Goal: Obtain resource: Download file/media

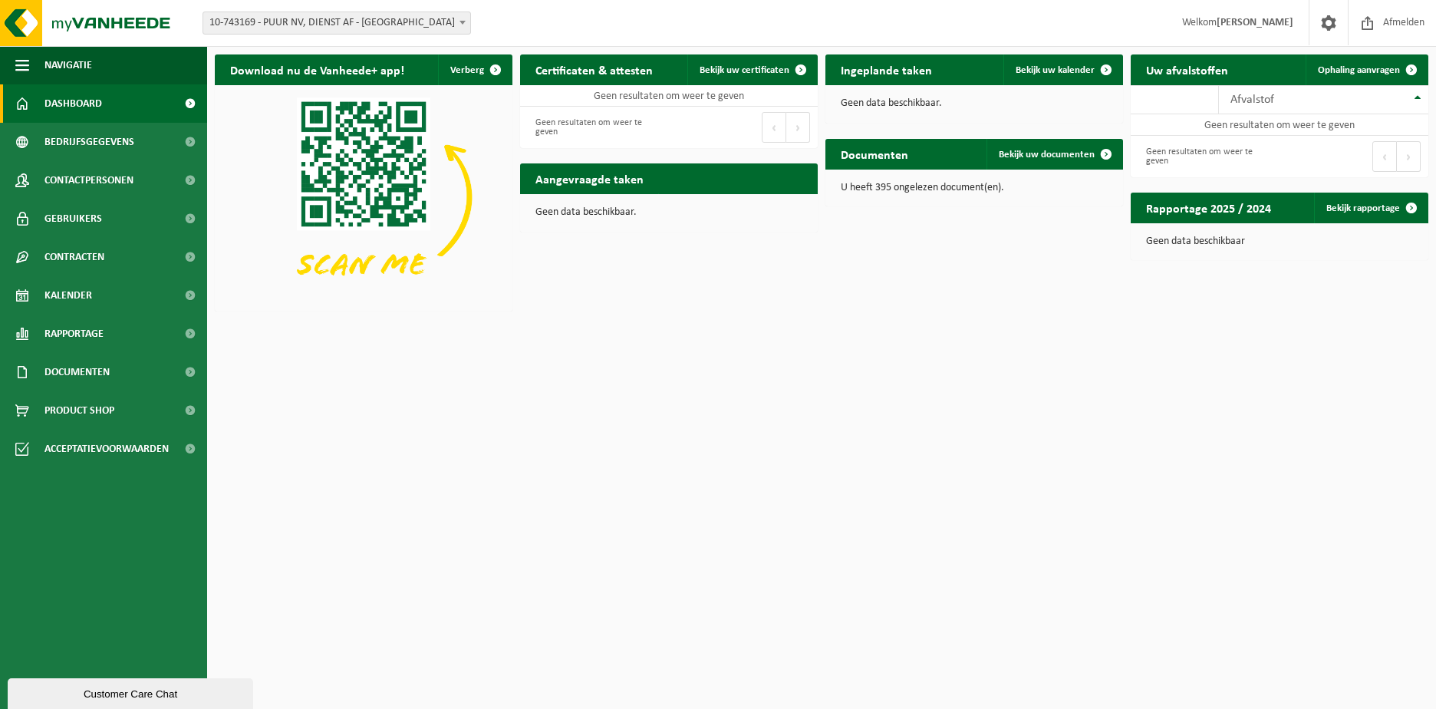
click at [447, 21] on span "10-743169 - PUUR NV, DIENST AF - [GEOGRAPHIC_DATA]" at bounding box center [336, 22] width 267 height 21
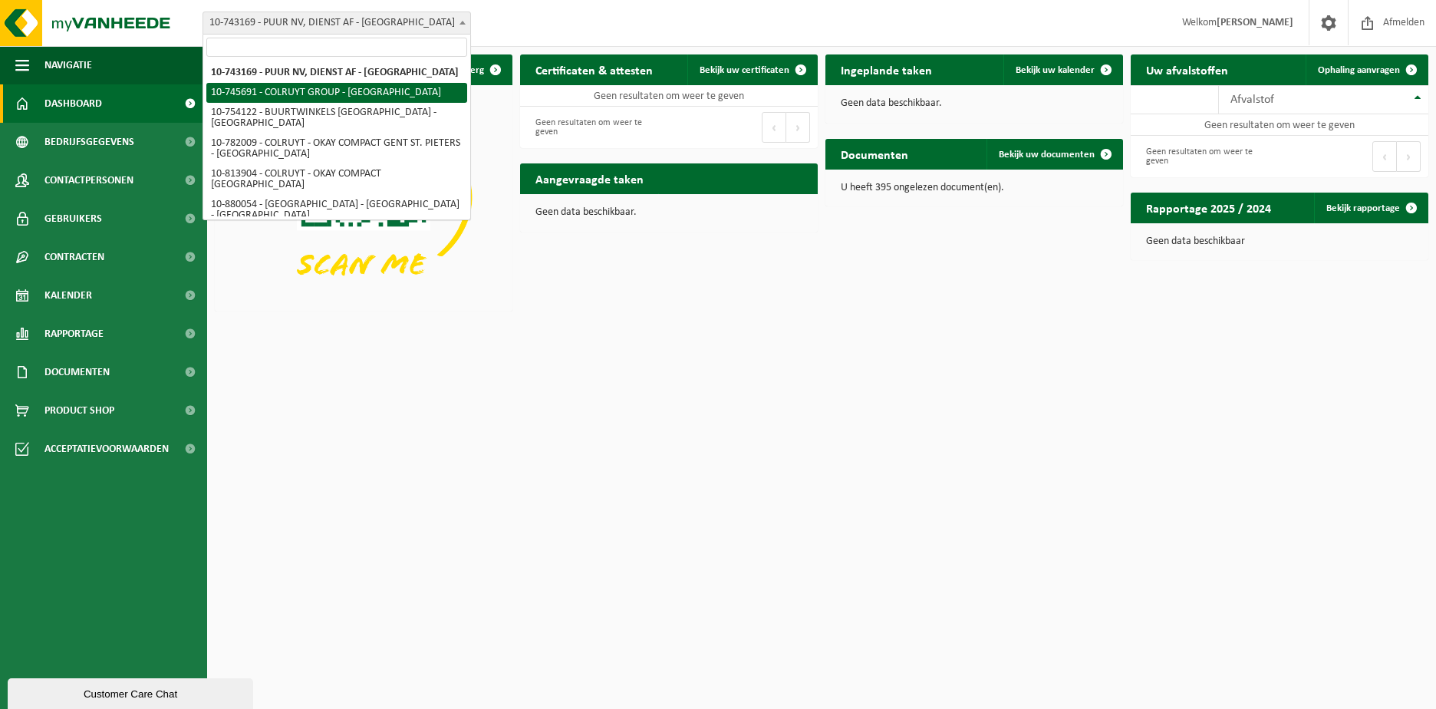
select select "5475"
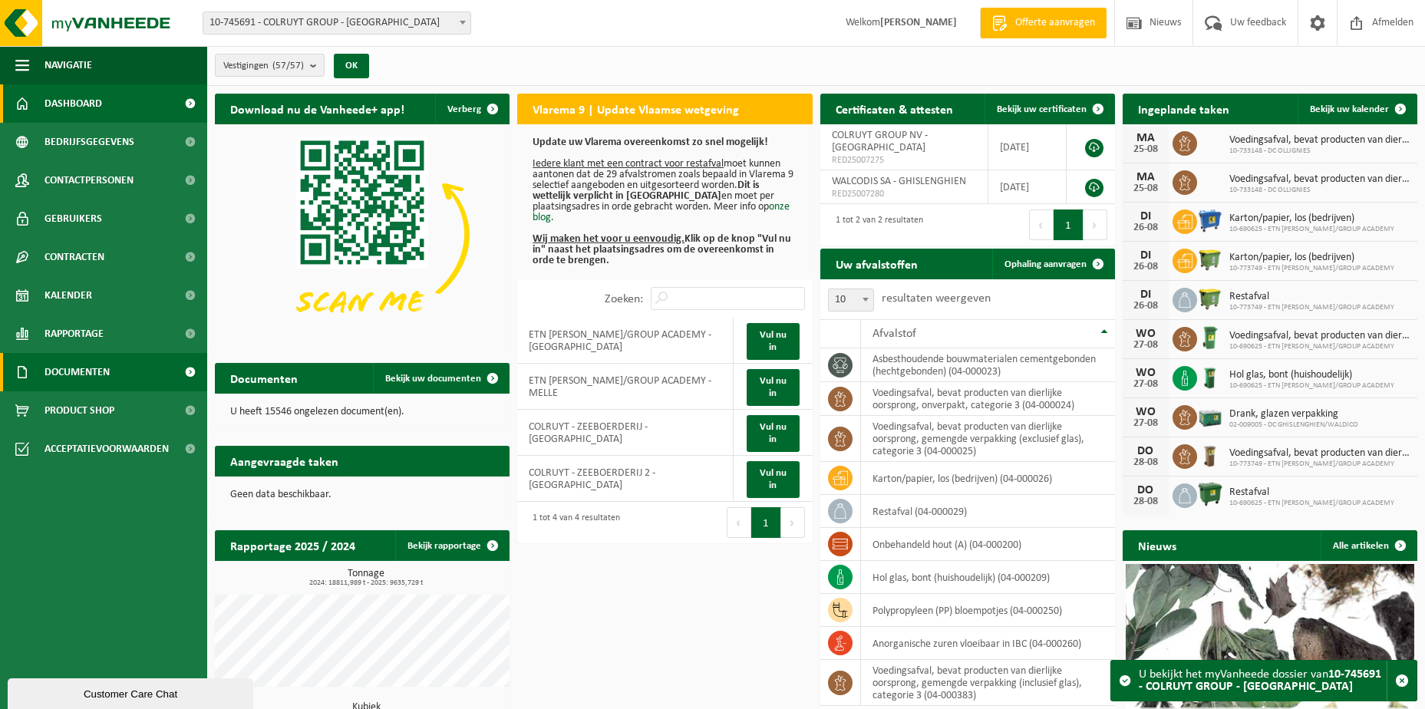
click at [189, 371] on span at bounding box center [190, 372] width 35 height 38
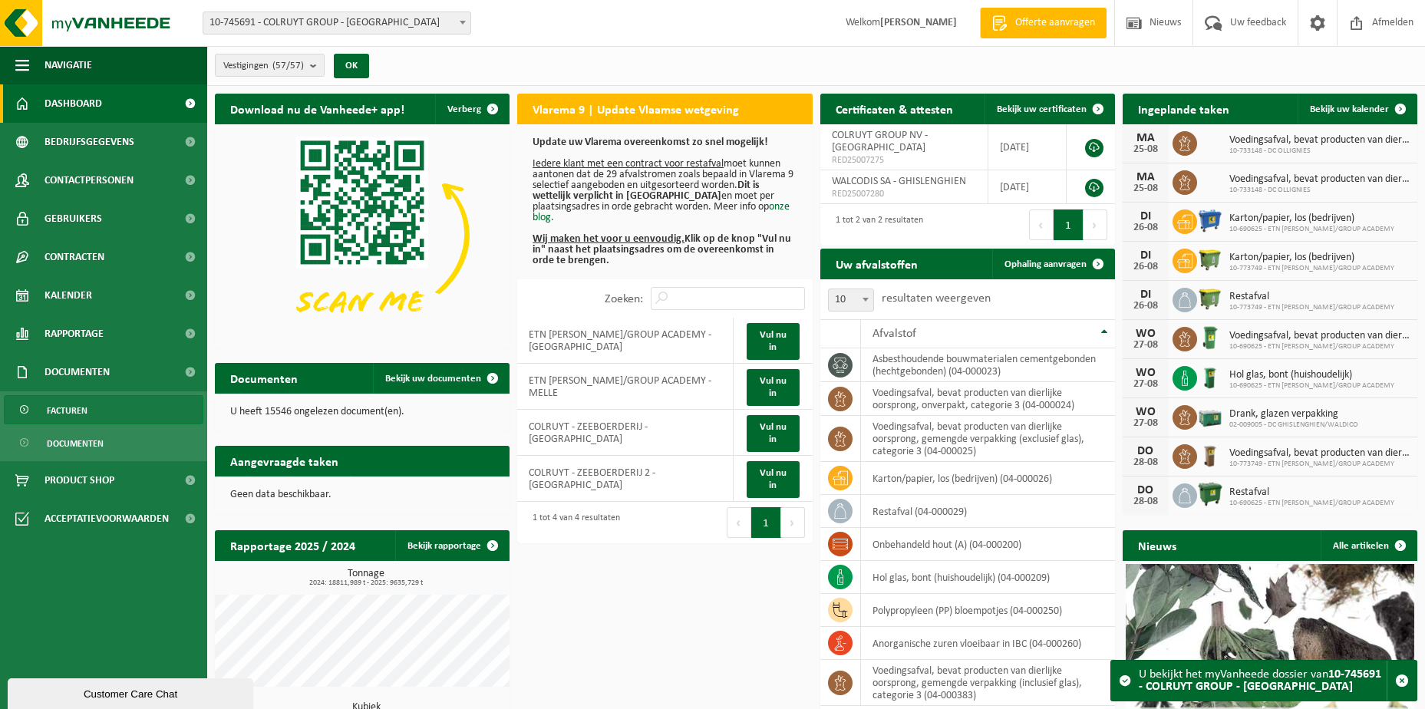
click at [64, 410] on span "Facturen" at bounding box center [67, 410] width 41 height 29
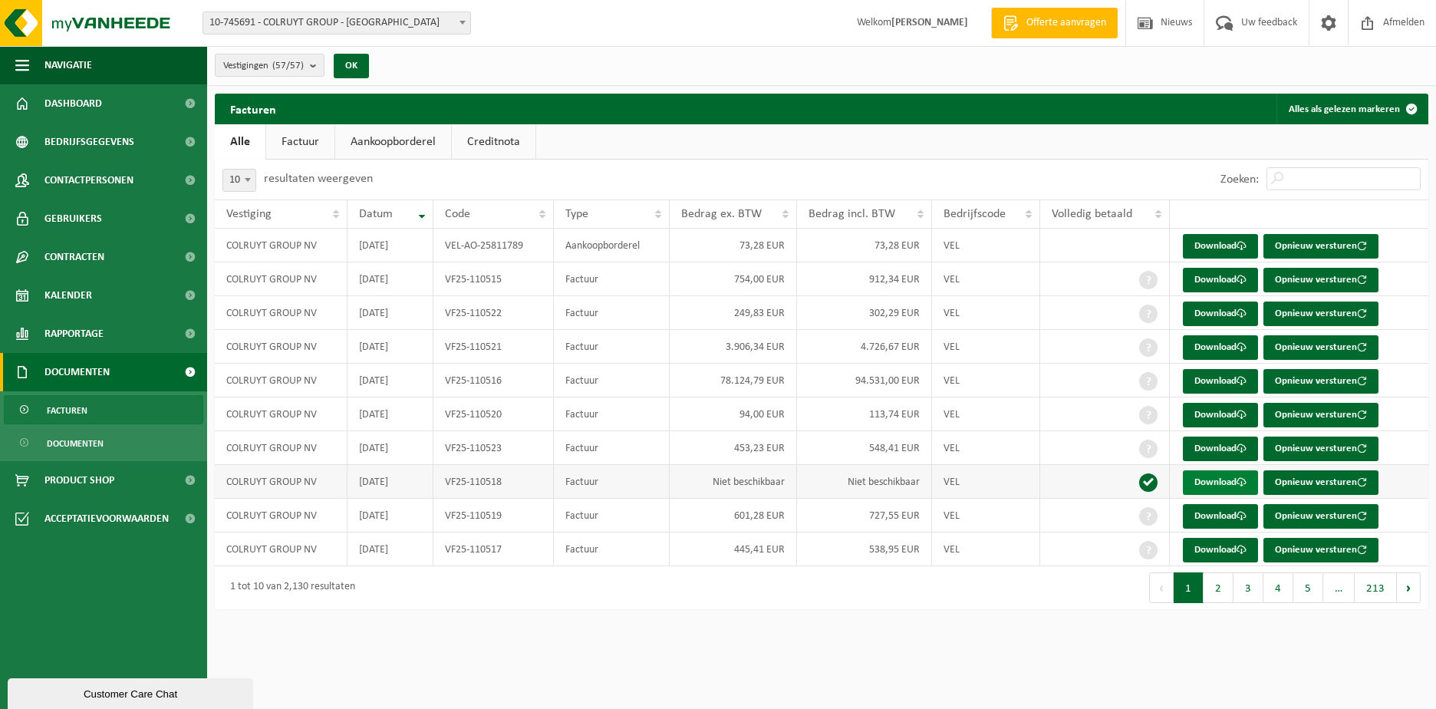
click at [1224, 476] on link "Download" at bounding box center [1220, 482] width 75 height 25
